Goal: Task Accomplishment & Management: Manage account settings

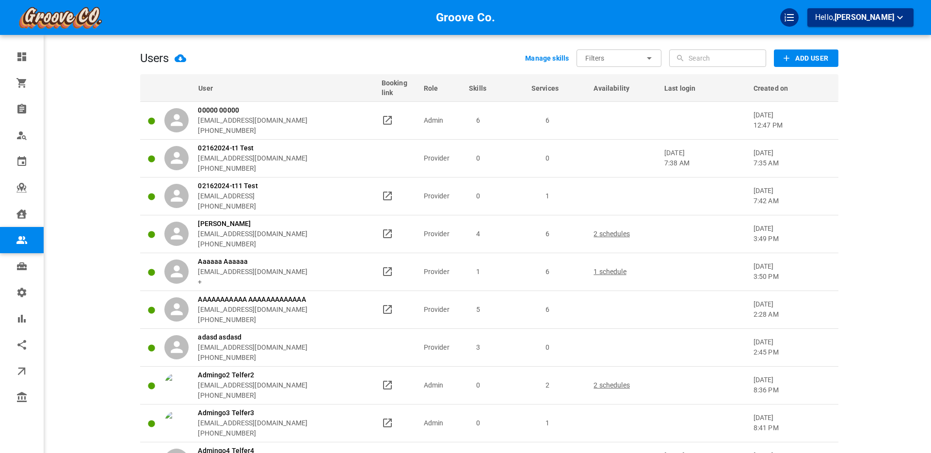
click at [702, 59] on input "text" at bounding box center [726, 57] width 75 height 17
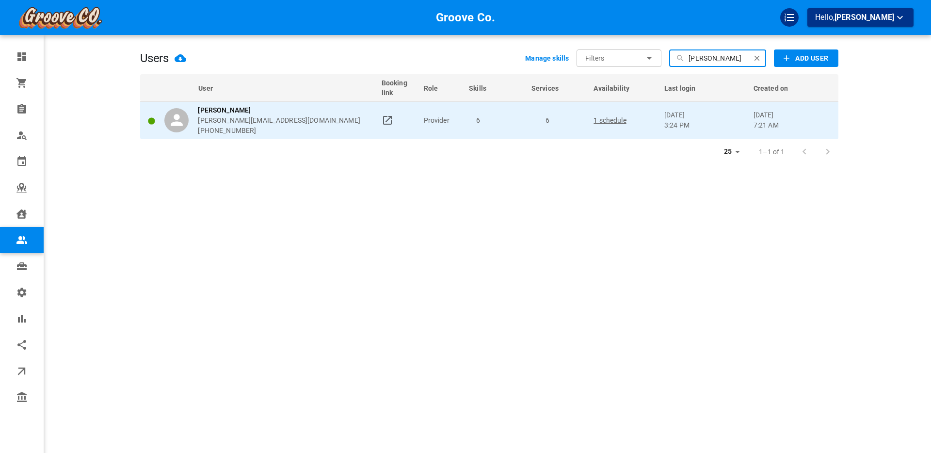
type input "[PERSON_NAME]"
click at [338, 127] on div "[PERSON_NAME] [PERSON_NAME][EMAIL_ADDRESS][DOMAIN_NAME] [PHONE_NUMBER]" at bounding box center [268, 120] width 208 height 31
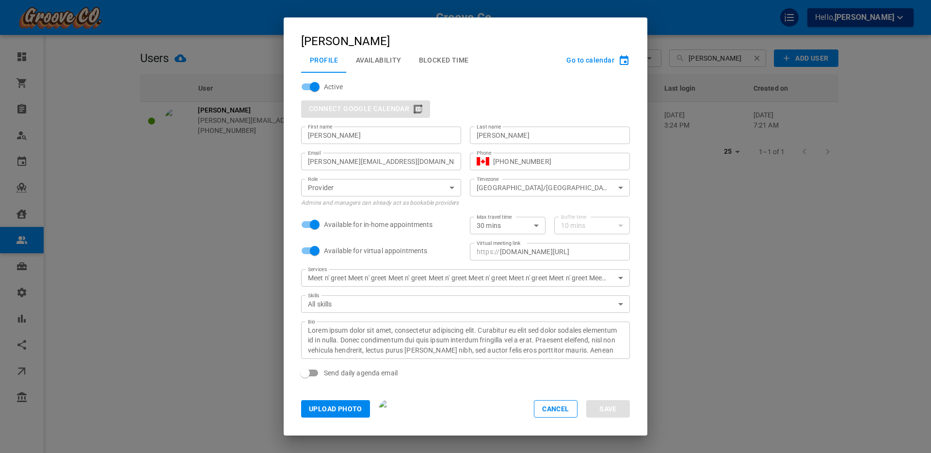
click at [379, 61] on button "Availability" at bounding box center [378, 60] width 63 height 25
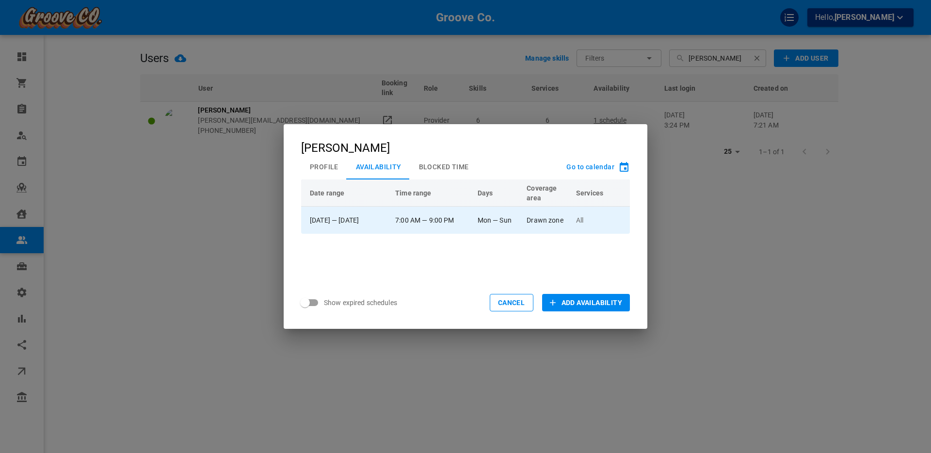
click at [468, 221] on td "7:00 AM — 9:00 PM" at bounding box center [432, 220] width 82 height 27
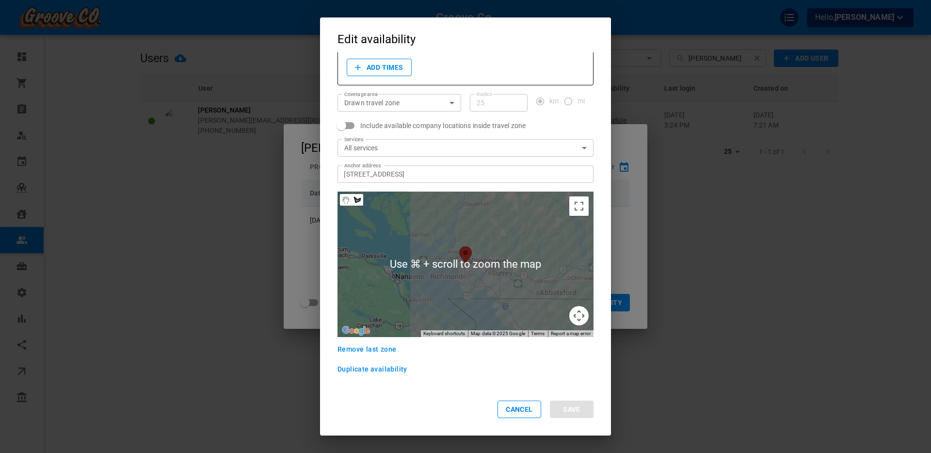
scroll to position [95, 0]
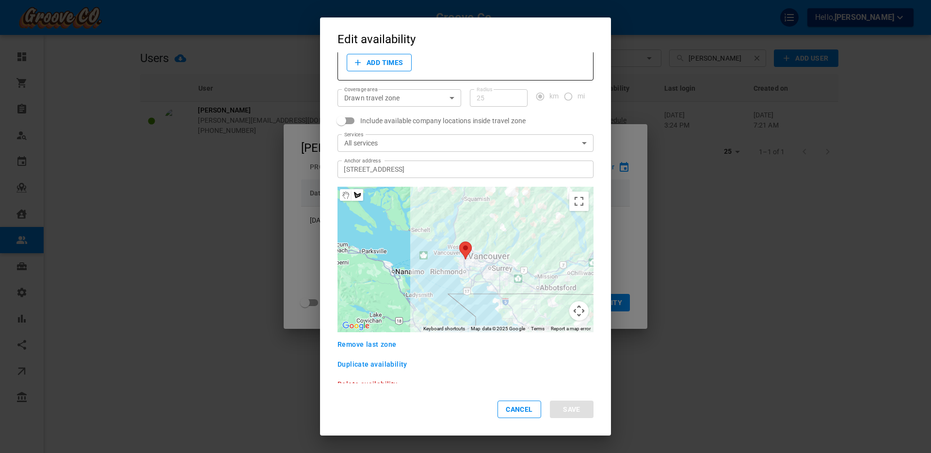
click at [580, 314] on button "Map camera controls" at bounding box center [578, 310] width 19 height 19
click at [518, 405] on button "Cancel" at bounding box center [520, 409] width 44 height 17
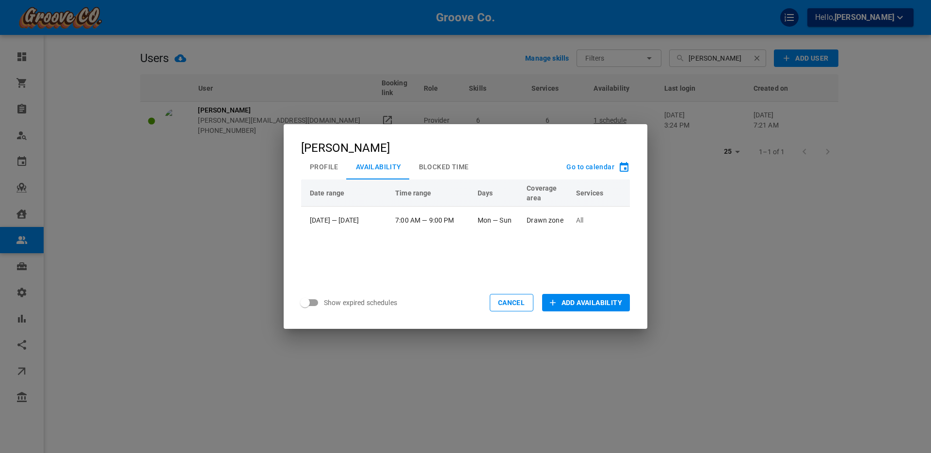
click at [580, 306] on span "Add Availability" at bounding box center [592, 303] width 61 height 10
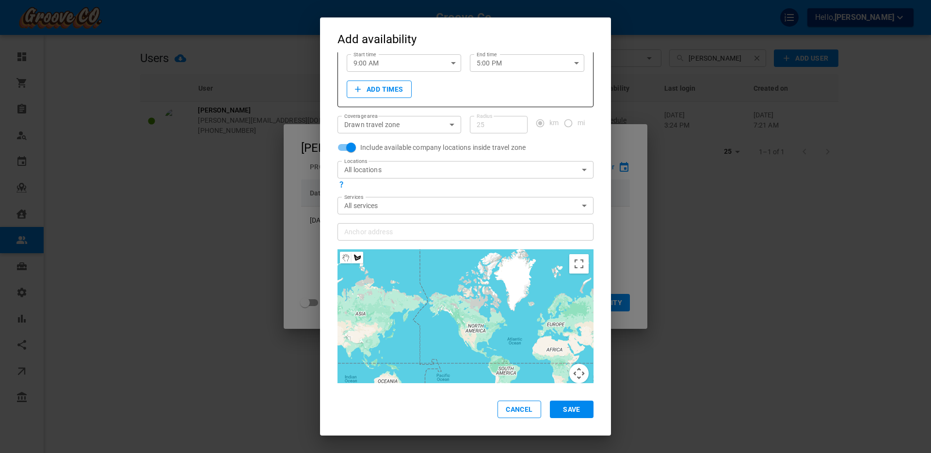
scroll to position [98, 0]
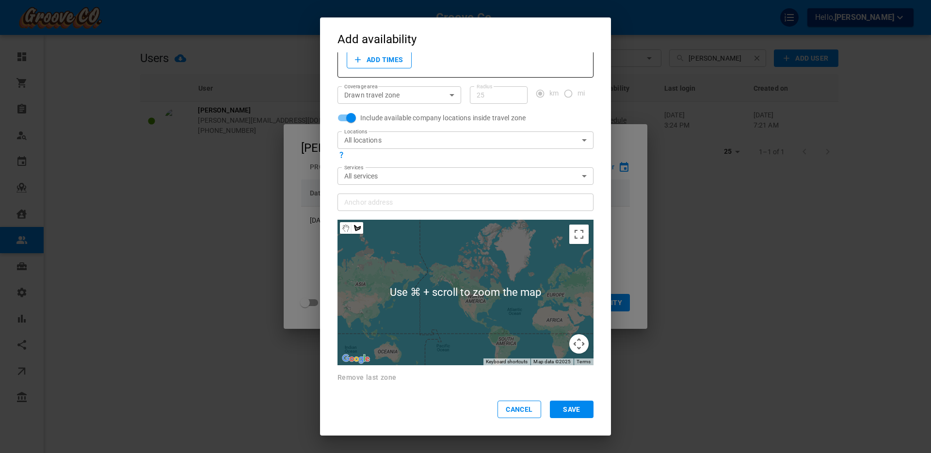
click at [373, 203] on input "Anchor address Anchor address" at bounding box center [460, 202] width 241 height 12
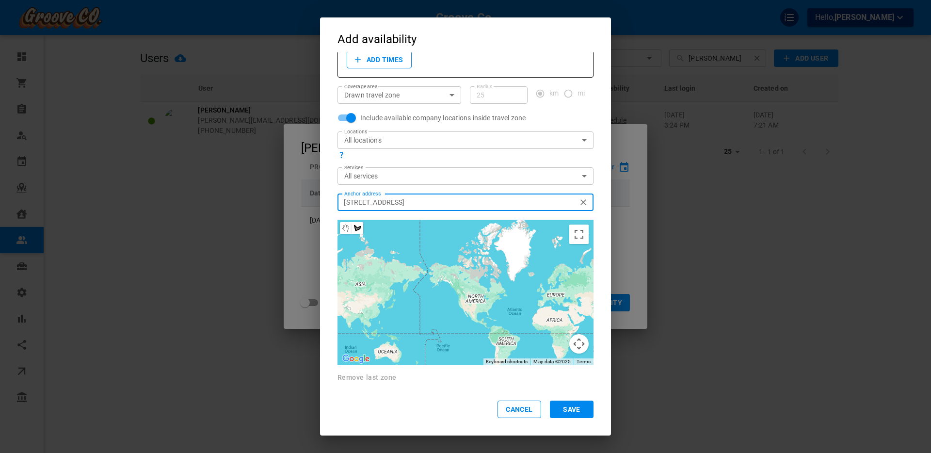
click at [424, 201] on input "[STREET_ADDRESS]" at bounding box center [460, 202] width 241 height 12
click at [397, 205] on input "[STREET_ADDRESS]" at bounding box center [460, 202] width 241 height 12
click at [389, 204] on input "[STREET_ADDRESS]" at bounding box center [460, 202] width 241 height 12
type input "[STREET_ADDRESS]"
click at [519, 419] on div "Cancel Save" at bounding box center [465, 409] width 291 height 52
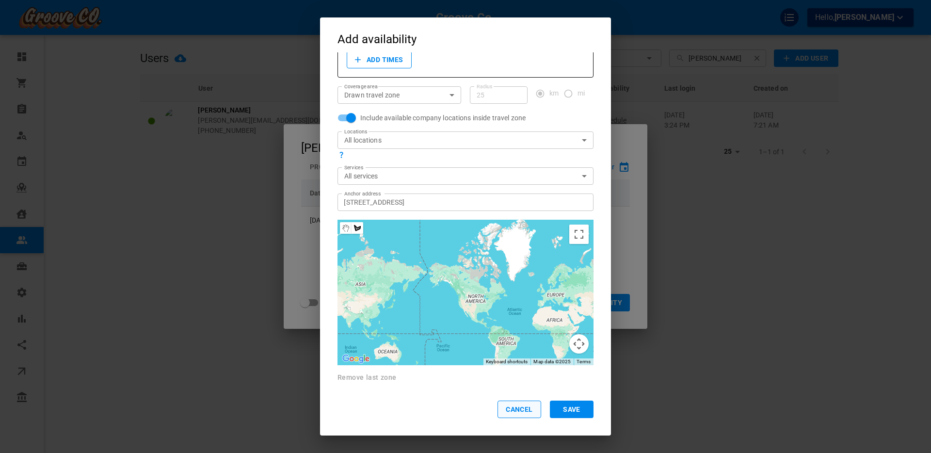
click at [520, 416] on button "Cancel" at bounding box center [520, 409] width 44 height 17
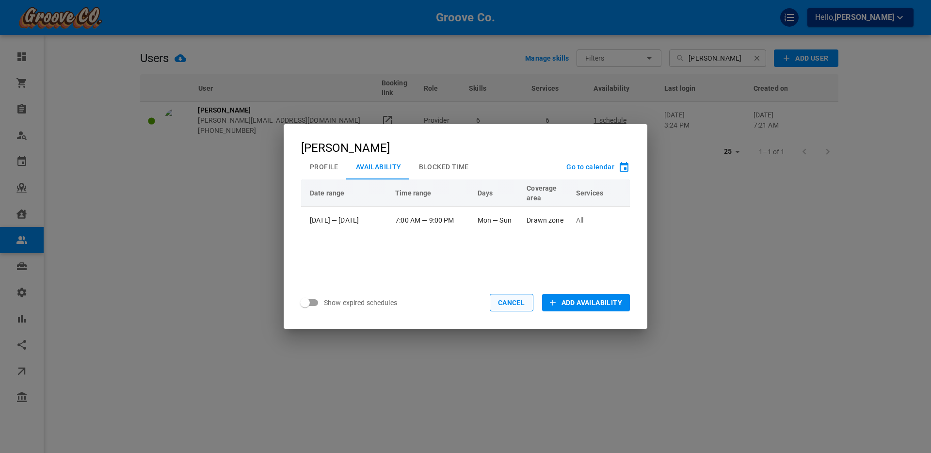
click at [506, 300] on button "Cancel" at bounding box center [512, 302] width 44 height 17
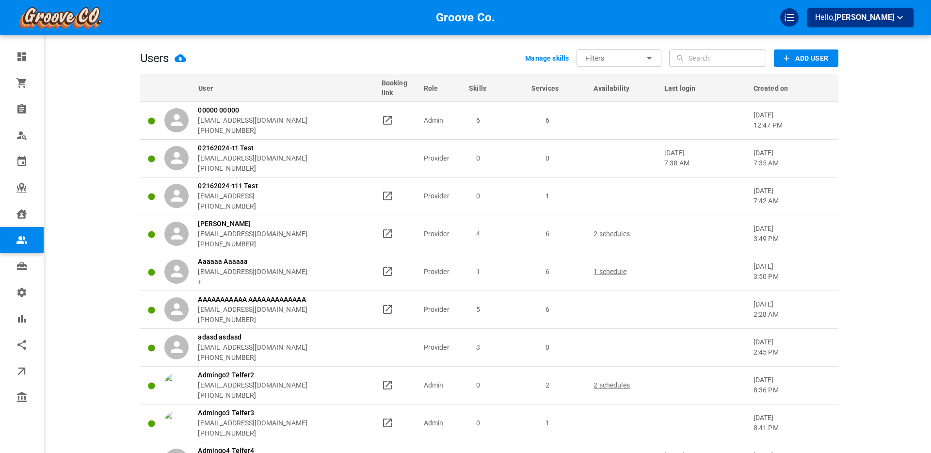
click at [694, 61] on input "text" at bounding box center [726, 57] width 75 height 17
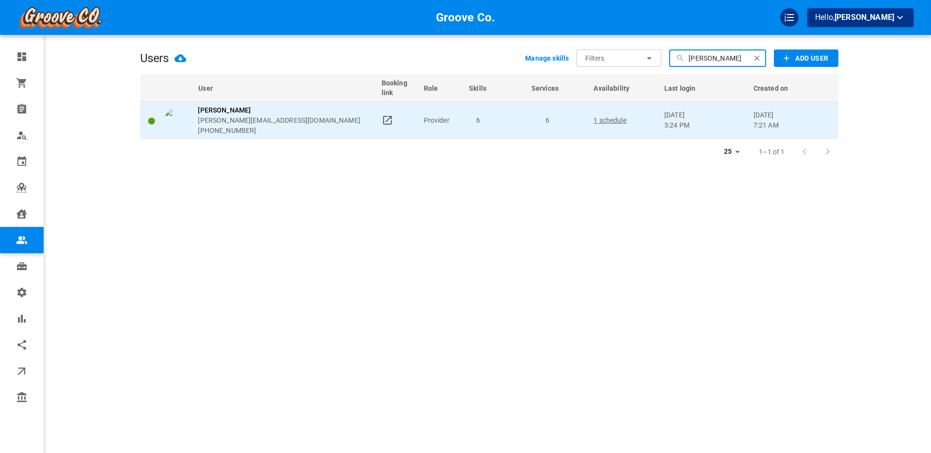
type input "[PERSON_NAME]"
click at [351, 120] on div "[PERSON_NAME] [PERSON_NAME][EMAIL_ADDRESS][DOMAIN_NAME] [PHONE_NUMBER]" at bounding box center [268, 120] width 208 height 31
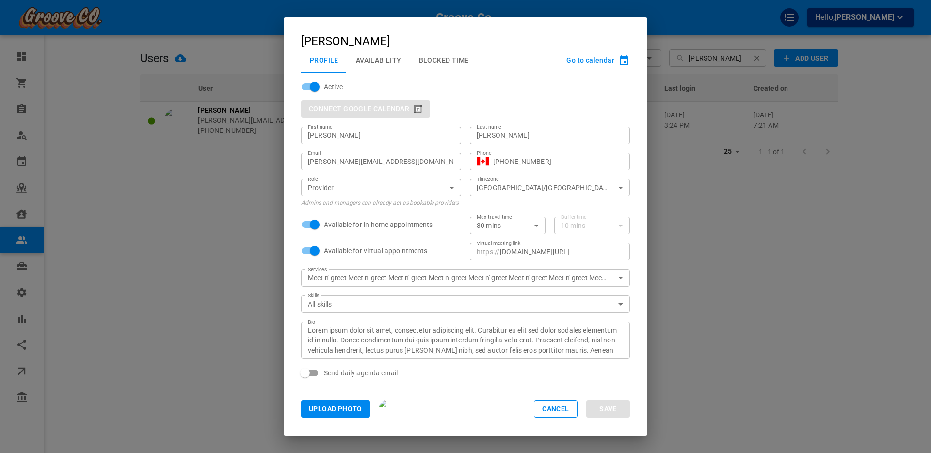
click at [399, 58] on button "Availability" at bounding box center [378, 60] width 63 height 25
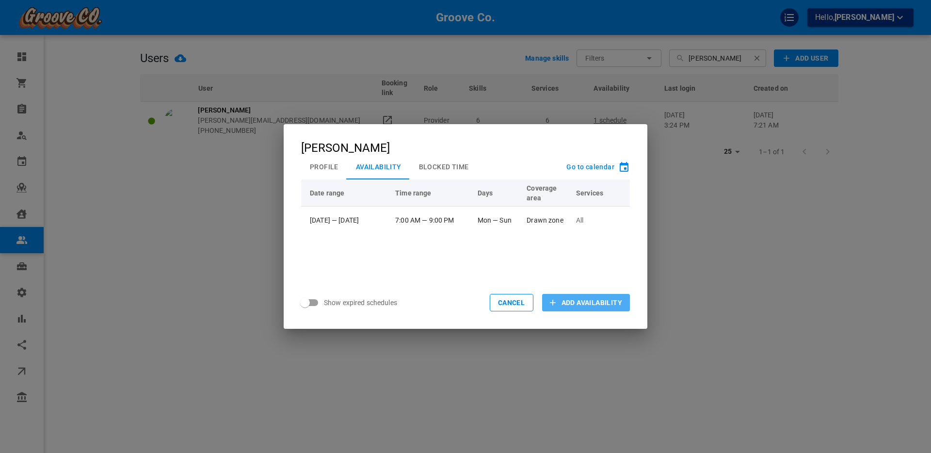
click at [573, 302] on span "Add Availability" at bounding box center [592, 303] width 61 height 10
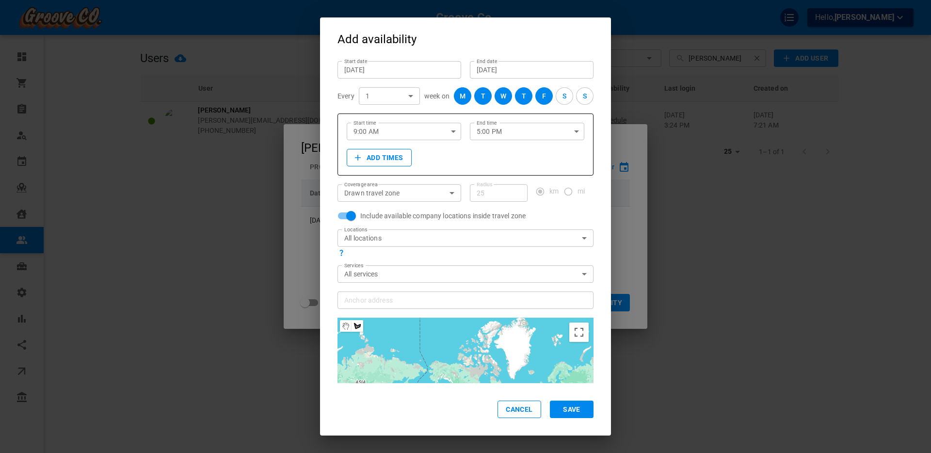
click at [367, 301] on input "Anchor address Anchor address" at bounding box center [460, 300] width 241 height 12
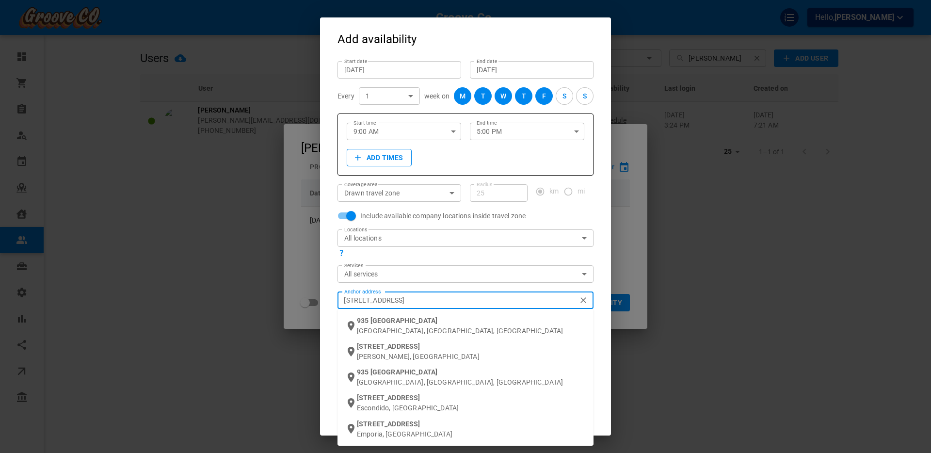
type input "[STREET_ADDRESS]"
click at [370, 326] on p "[GEOGRAPHIC_DATA], [GEOGRAPHIC_DATA], [GEOGRAPHIC_DATA]" at bounding box center [471, 331] width 229 height 10
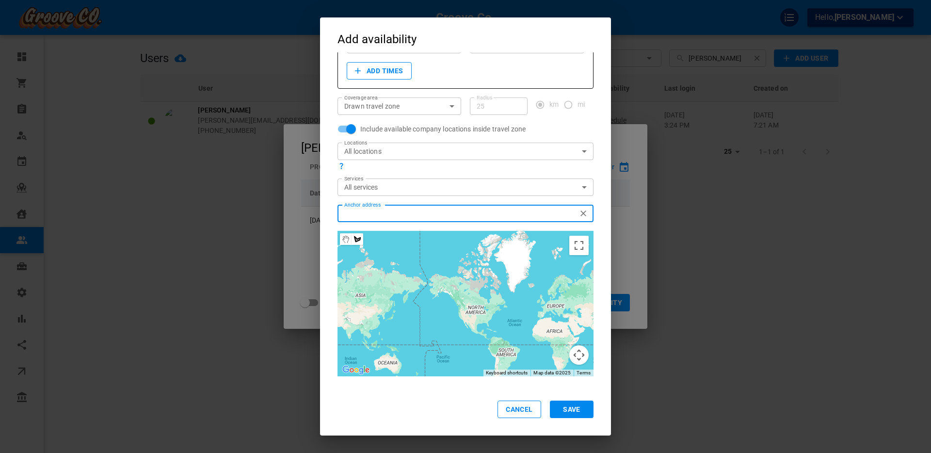
scroll to position [98, 0]
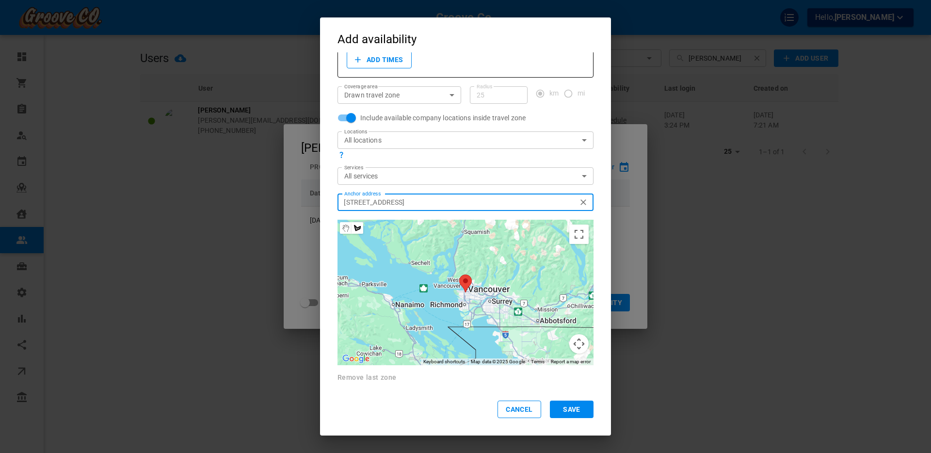
type input "[STREET_ADDRESS]"
click at [581, 337] on button "Map camera controls" at bounding box center [578, 343] width 19 height 19
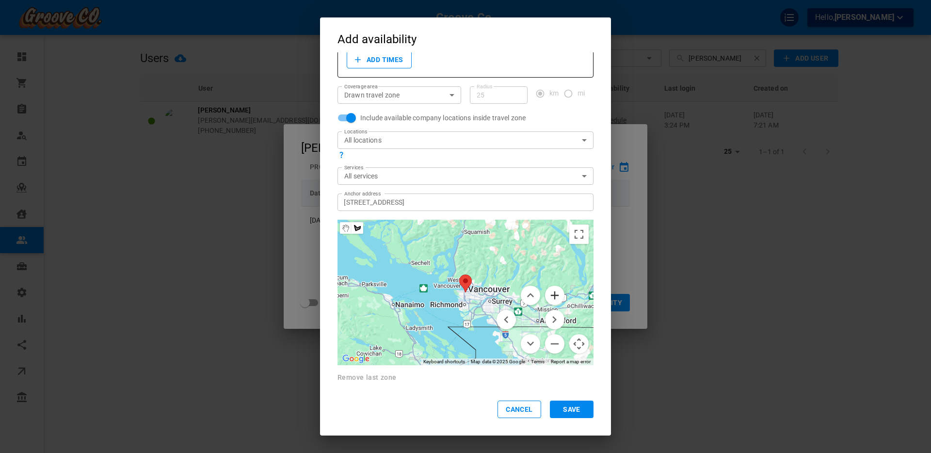
click at [559, 300] on button "Zoom in" at bounding box center [554, 295] width 19 height 19
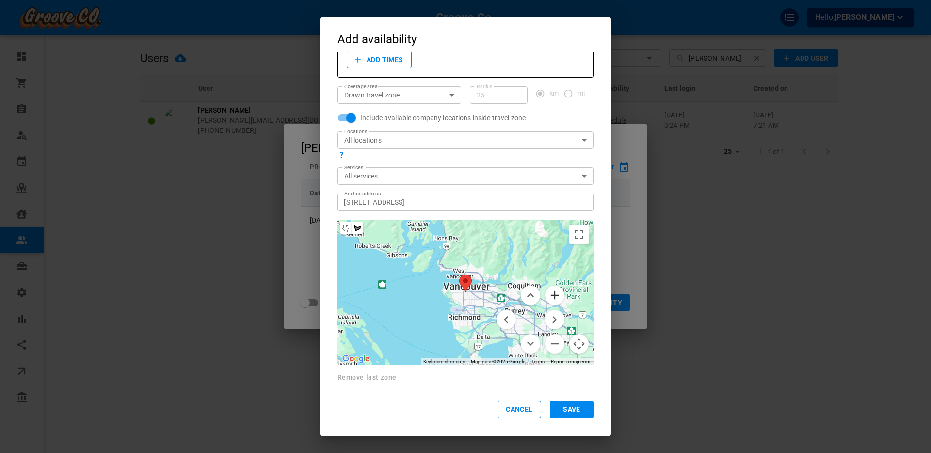
click at [558, 297] on button "Zoom in" at bounding box center [554, 295] width 19 height 19
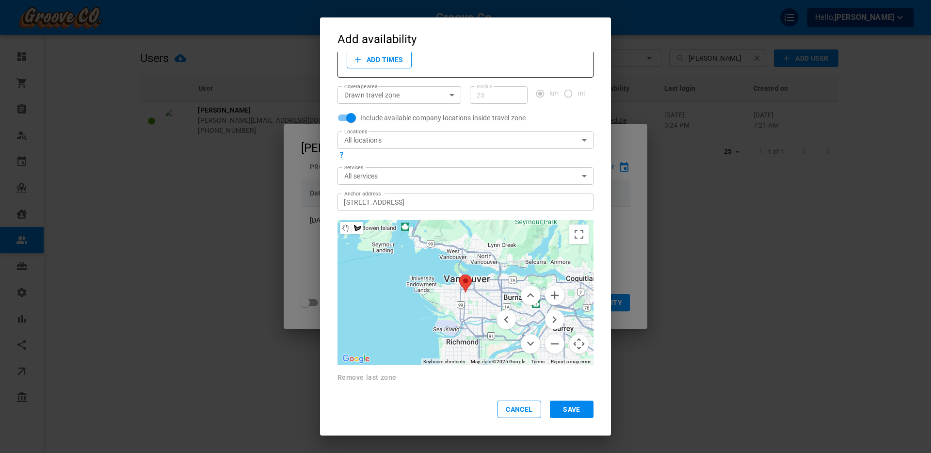
click at [604, 304] on div "Start date [DATE] Start date End date [DATE] End date Every 1 1 ​ week on M T W…" at bounding box center [465, 217] width 291 height 331
click at [419, 224] on div at bounding box center [466, 292] width 256 height 145
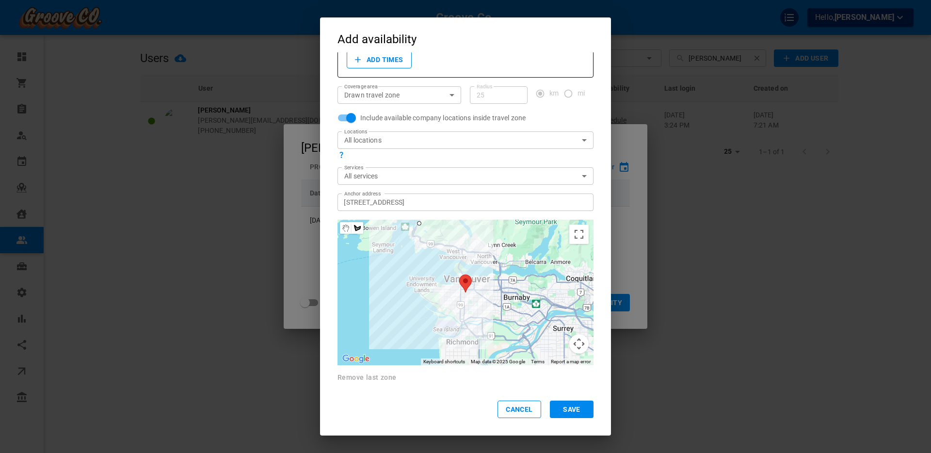
click at [416, 249] on div at bounding box center [466, 292] width 256 height 145
click at [435, 246] on div at bounding box center [466, 292] width 256 height 145
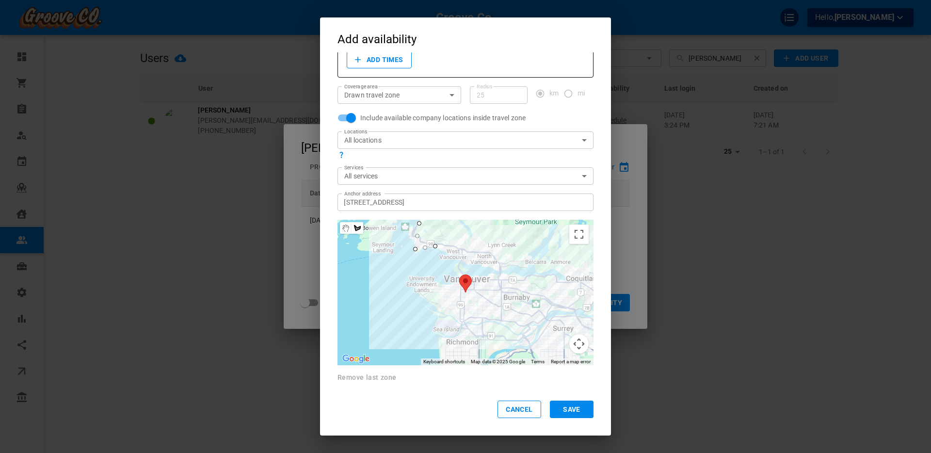
click at [506, 272] on div at bounding box center [466, 292] width 256 height 145
drag, startPoint x: 529, startPoint y: 267, endPoint x: 533, endPoint y: 262, distance: 6.5
click at [529, 267] on div at bounding box center [466, 292] width 256 height 145
click at [534, 256] on div at bounding box center [466, 292] width 256 height 145
click at [499, 258] on div at bounding box center [466, 292] width 256 height 145
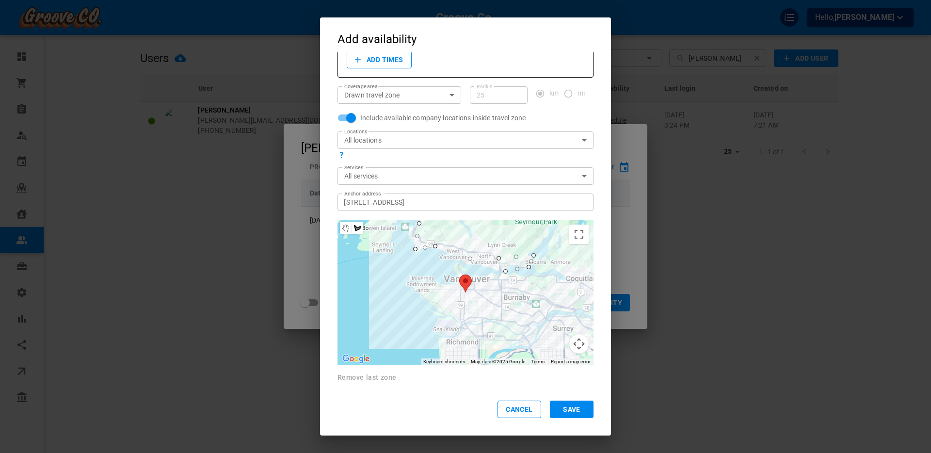
click at [507, 243] on div at bounding box center [466, 292] width 256 height 145
click at [495, 237] on div at bounding box center [466, 292] width 256 height 145
drag, startPoint x: 487, startPoint y: 243, endPoint x: 478, endPoint y: 236, distance: 11.4
click at [487, 243] on div at bounding box center [466, 292] width 256 height 145
click at [474, 231] on div at bounding box center [466, 292] width 256 height 145
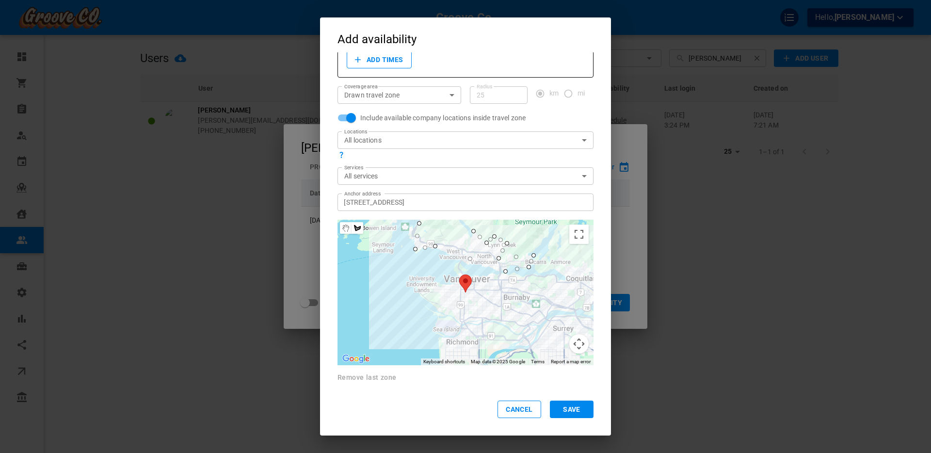
click at [449, 240] on div at bounding box center [466, 292] width 256 height 145
click at [424, 237] on div at bounding box center [466, 292] width 256 height 145
click at [420, 223] on div at bounding box center [466, 292] width 256 height 145
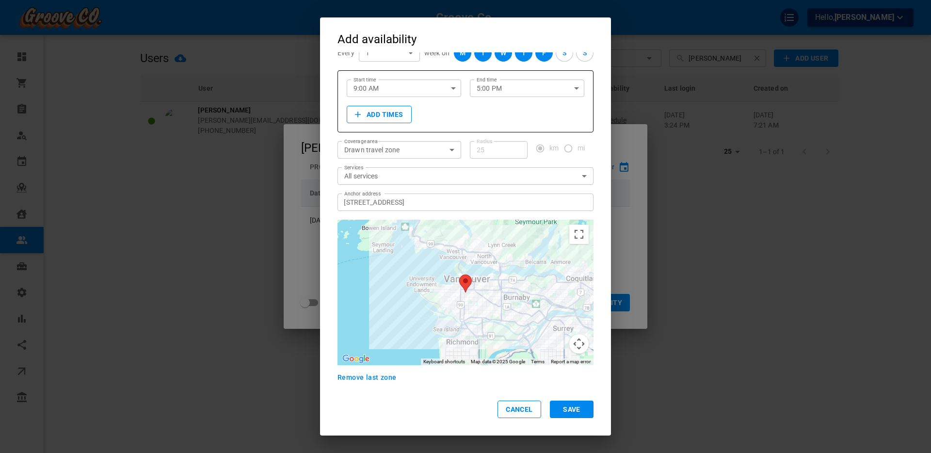
scroll to position [43, 0]
click at [462, 271] on div at bounding box center [466, 292] width 256 height 145
drag, startPoint x: 472, startPoint y: 276, endPoint x: 486, endPoint y: 276, distance: 13.6
click at [472, 276] on div at bounding box center [466, 292] width 256 height 145
click at [495, 273] on div at bounding box center [466, 292] width 256 height 145
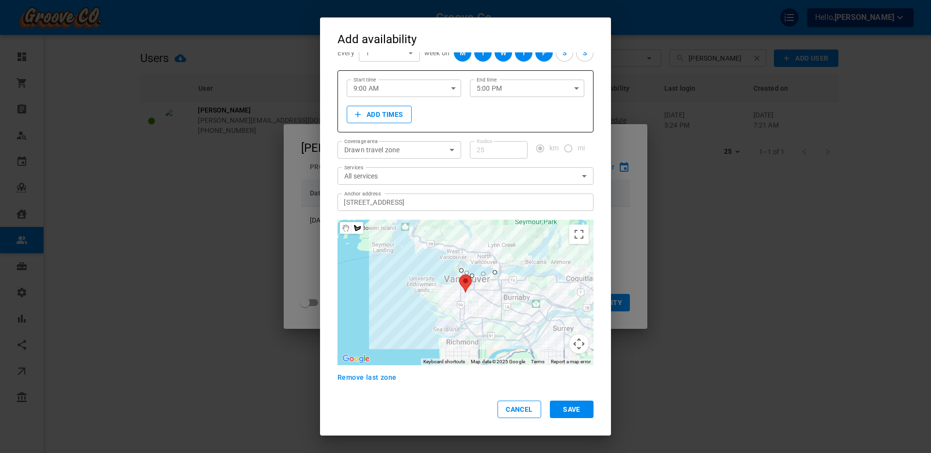
click at [501, 274] on div at bounding box center [466, 292] width 256 height 145
click at [501, 320] on div at bounding box center [466, 292] width 256 height 145
click at [467, 316] on div at bounding box center [466, 292] width 256 height 145
click at [461, 323] on div at bounding box center [466, 292] width 256 height 145
click at [439, 311] on div at bounding box center [466, 292] width 256 height 145
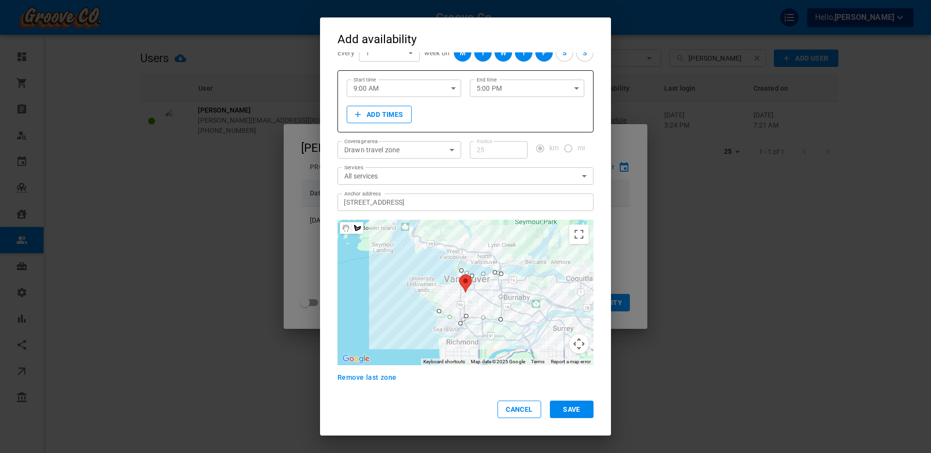
click at [416, 290] on div at bounding box center [466, 292] width 256 height 145
click at [428, 277] on div at bounding box center [466, 292] width 256 height 145
click at [443, 284] on div at bounding box center [466, 292] width 256 height 145
click at [463, 272] on div at bounding box center [466, 292] width 256 height 145
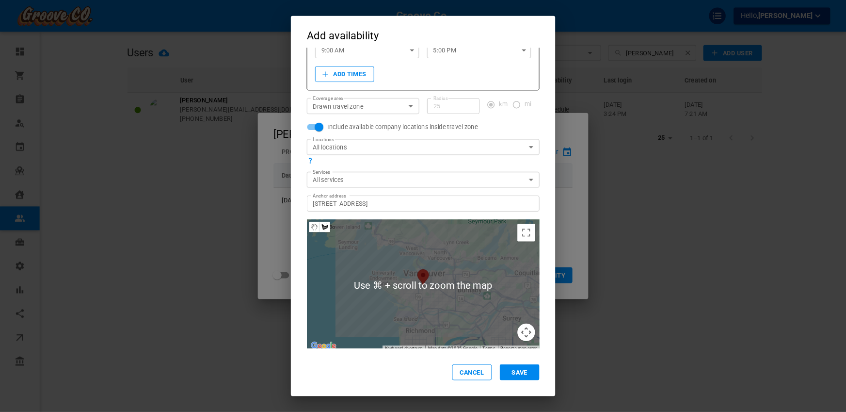
scroll to position [98, 0]
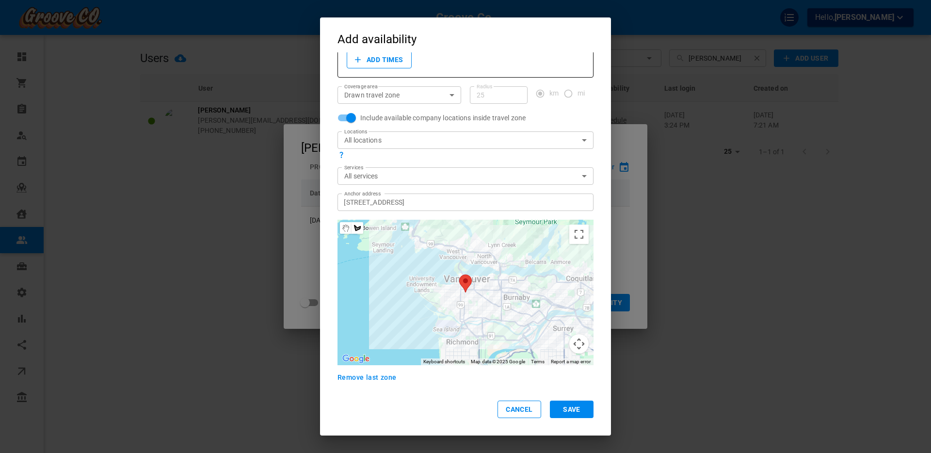
click at [554, 259] on div at bounding box center [466, 292] width 256 height 145
drag, startPoint x: 554, startPoint y: 267, endPoint x: 561, endPoint y: 272, distance: 8.1
click at [554, 267] on div at bounding box center [466, 292] width 256 height 145
click at [566, 275] on div at bounding box center [466, 292] width 256 height 145
click at [567, 281] on div at bounding box center [466, 292] width 256 height 145
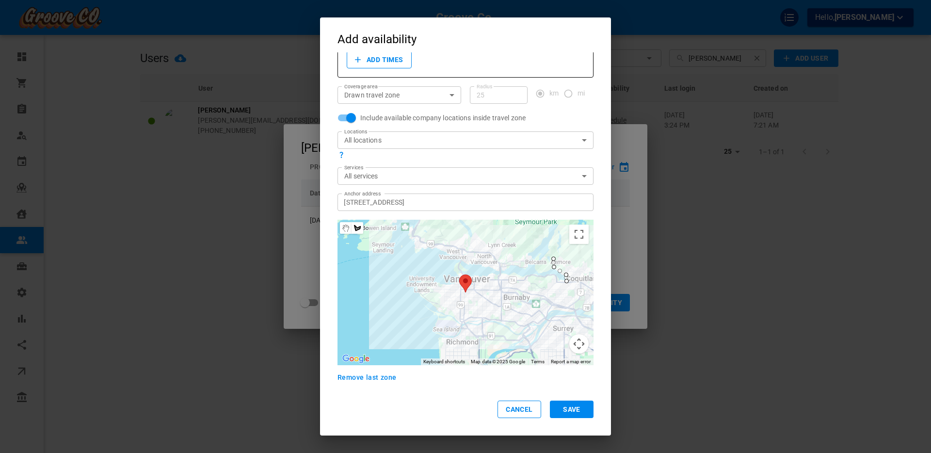
click at [551, 281] on div at bounding box center [466, 292] width 256 height 145
drag, startPoint x: 542, startPoint y: 293, endPoint x: 550, endPoint y: 299, distance: 10.1
click at [542, 293] on div at bounding box center [466, 292] width 256 height 145
click at [568, 308] on div at bounding box center [466, 292] width 256 height 145
click at [591, 288] on div at bounding box center [466, 292] width 256 height 145
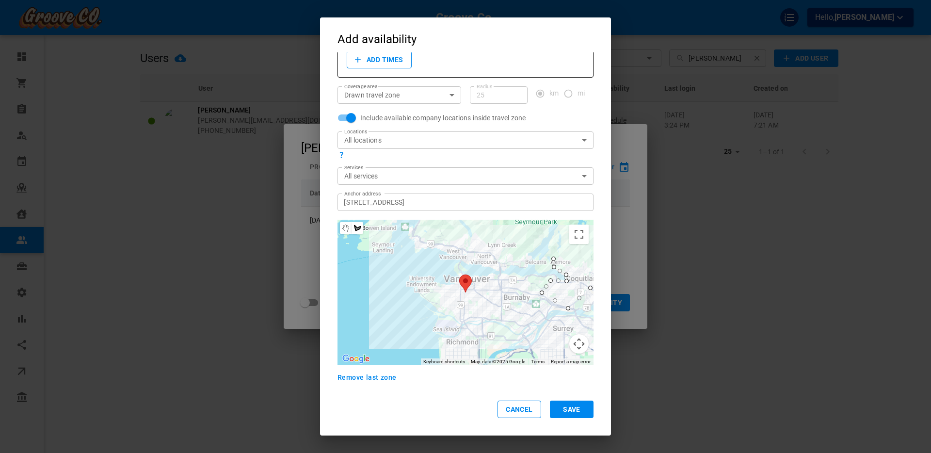
click at [592, 269] on div at bounding box center [466, 292] width 256 height 145
click at [584, 261] on div at bounding box center [466, 292] width 256 height 145
click at [575, 268] on div at bounding box center [466, 292] width 256 height 145
click at [554, 258] on div at bounding box center [466, 292] width 256 height 145
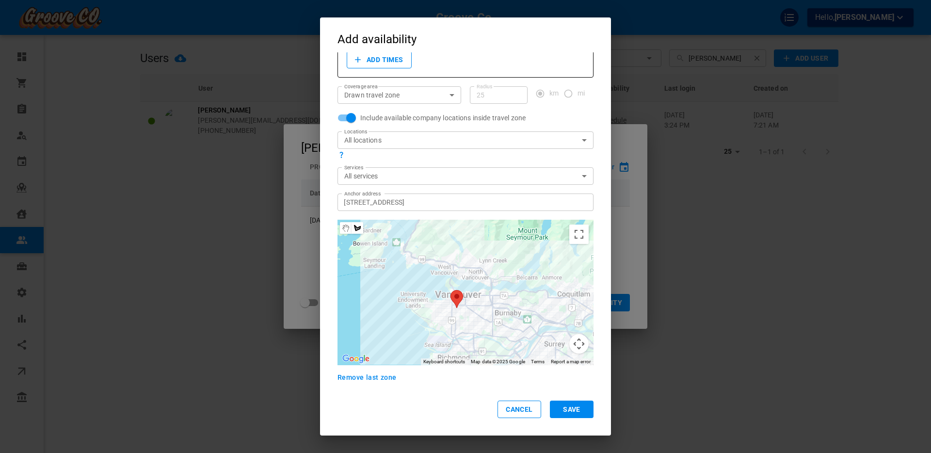
drag, startPoint x: 466, startPoint y: 265, endPoint x: 457, endPoint y: 282, distance: 18.9
click at [457, 282] on div at bounding box center [466, 292] width 256 height 145
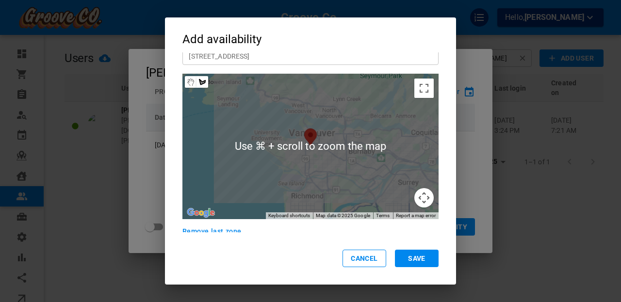
scroll to position [248, 0]
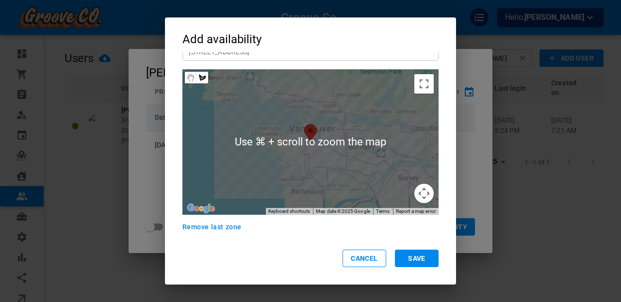
click at [449, 147] on div "Start date [DATE] Start date End date [DATE] End date Every 1 1 ​ week on M T W…" at bounding box center [310, 142] width 291 height 180
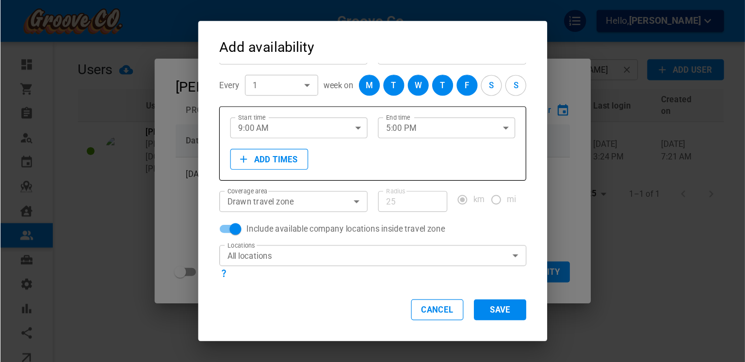
scroll to position [0, 0]
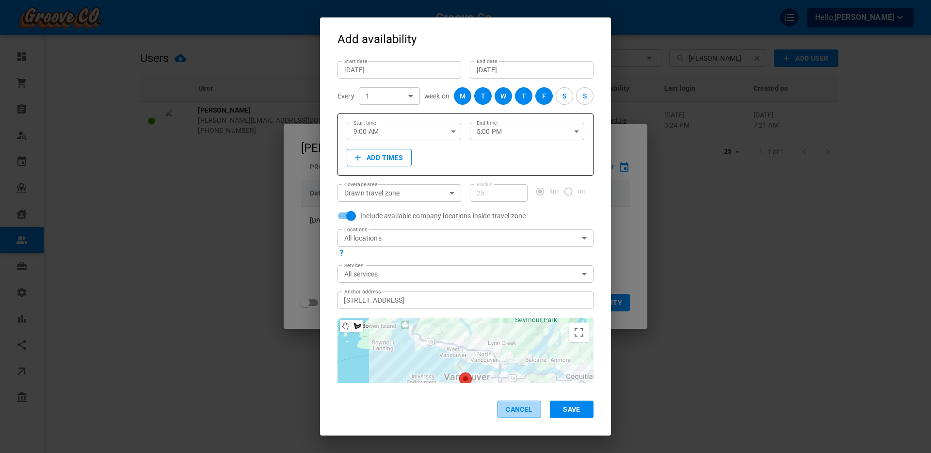
click at [521, 411] on button "Cancel" at bounding box center [520, 409] width 44 height 17
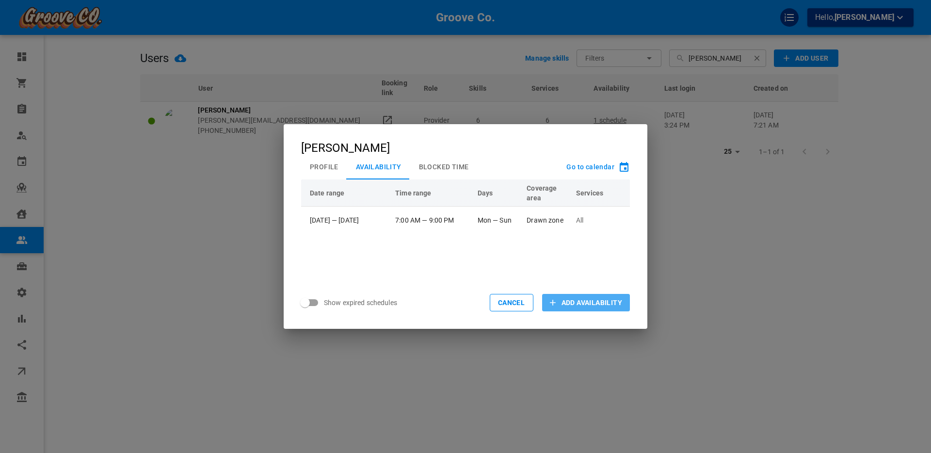
click at [562, 300] on span "Add Availability" at bounding box center [592, 303] width 61 height 10
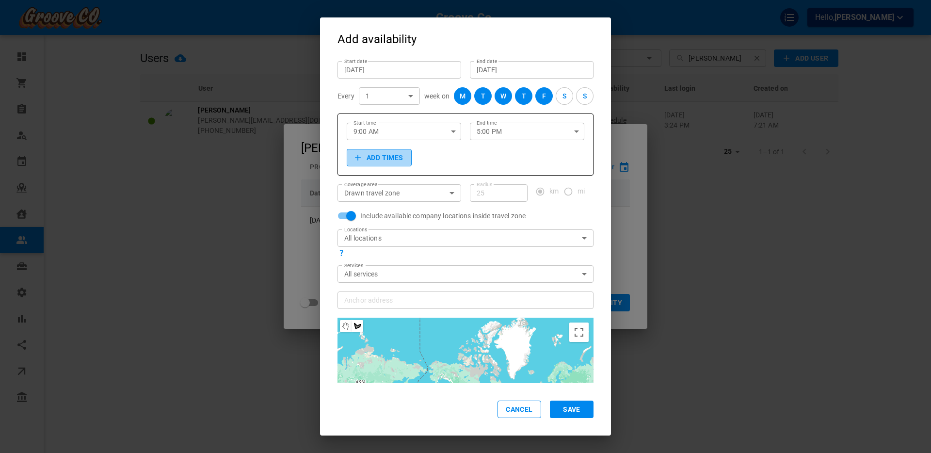
click at [399, 150] on button "Add times" at bounding box center [379, 157] width 65 height 17
